Goal: Navigation & Orientation: Go to known website

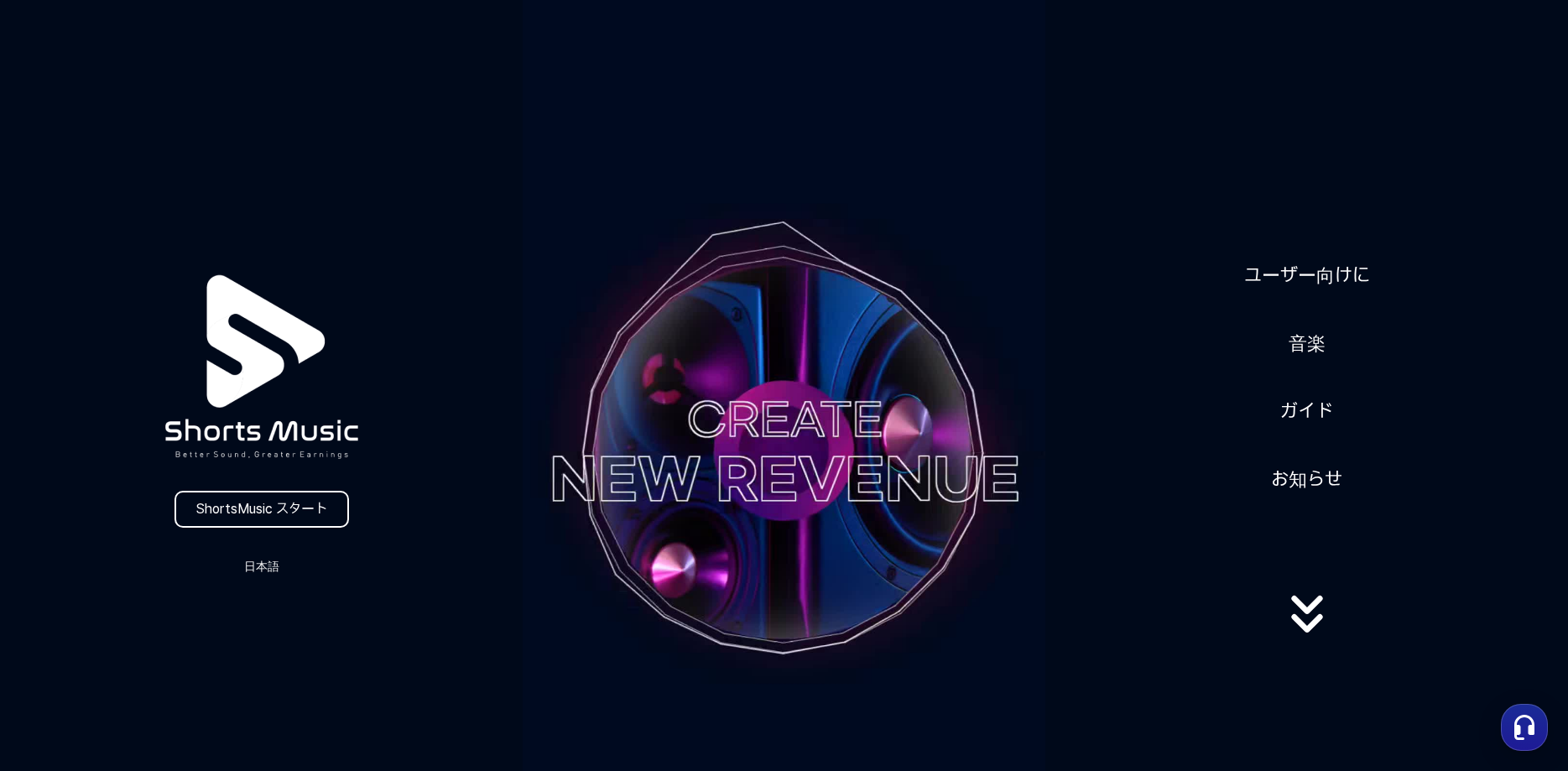
scroll to position [13, 0]
click at [312, 487] on img at bounding box center [262, 367] width 275 height 274
click at [299, 505] on link "ShortsMusic スタート" at bounding box center [262, 509] width 175 height 37
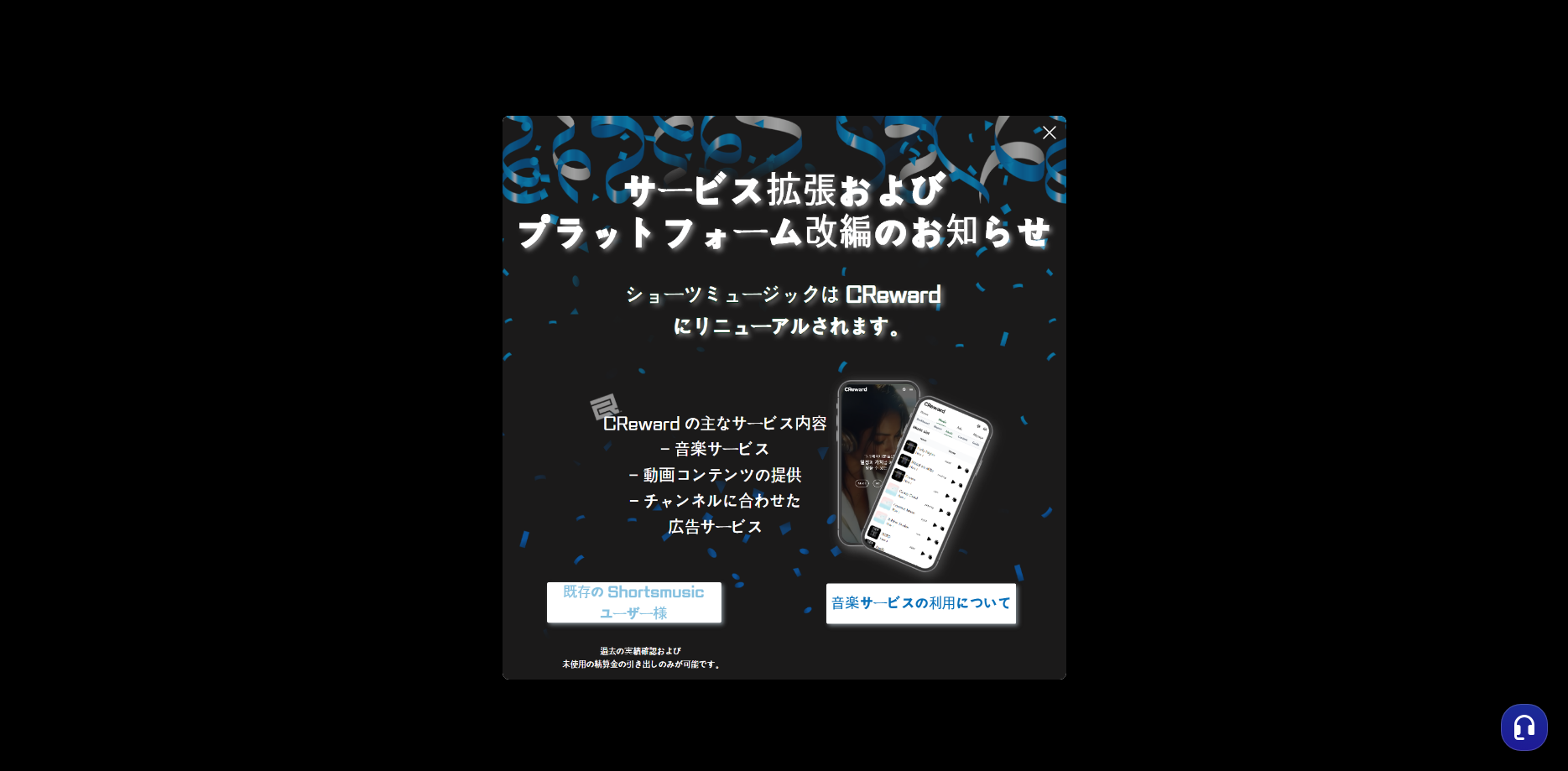
click at [689, 595] on img at bounding box center [634, 604] width 210 height 63
